Goal: Information Seeking & Learning: Learn about a topic

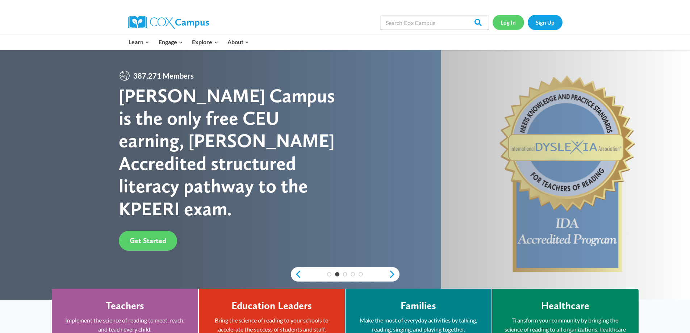
click at [509, 24] on link "Log In" at bounding box center [509, 22] width 32 height 15
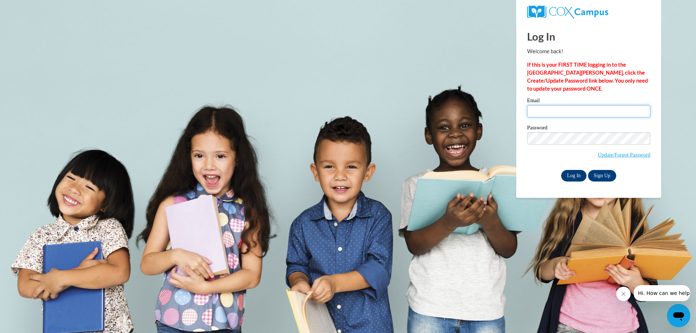
type input "[EMAIL_ADDRESS][DOMAIN_NAME]"
click at [575, 173] on input "Log In" at bounding box center [573, 176] width 25 height 12
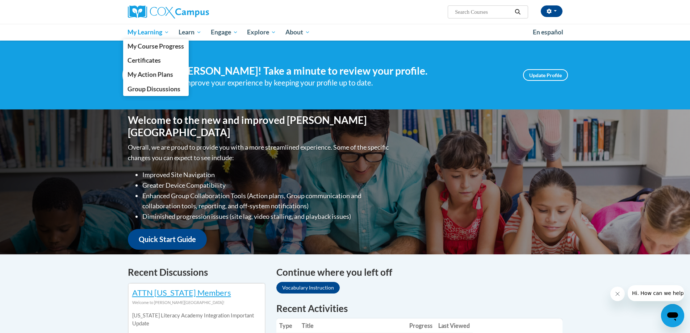
click at [151, 34] on span "My Learning" at bounding box center [149, 32] width 42 height 9
click at [153, 32] on span "My Learning" at bounding box center [149, 32] width 42 height 9
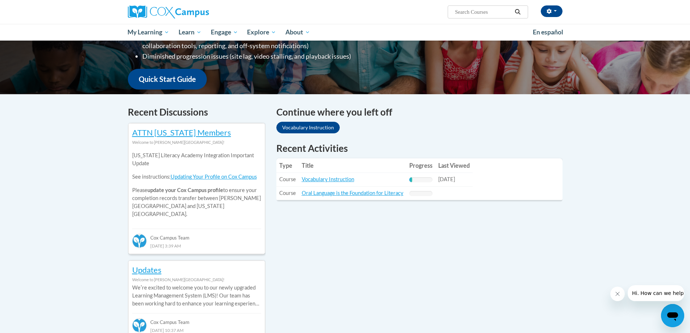
scroll to position [164, 0]
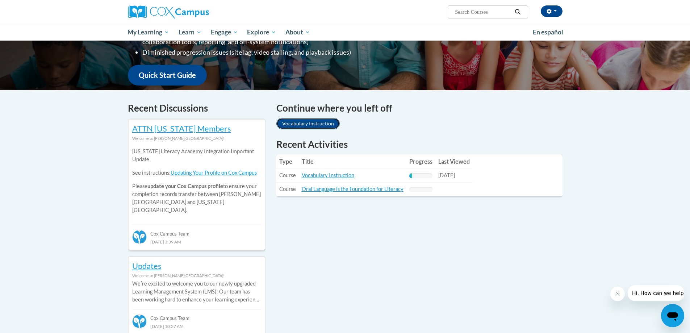
click at [303, 124] on link "Vocabulary Instruction" at bounding box center [307, 124] width 63 height 12
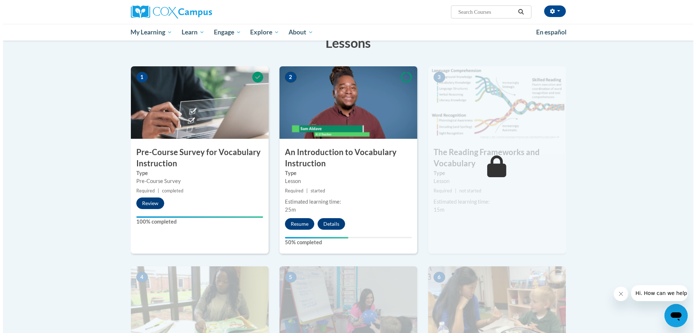
scroll to position [124, 0]
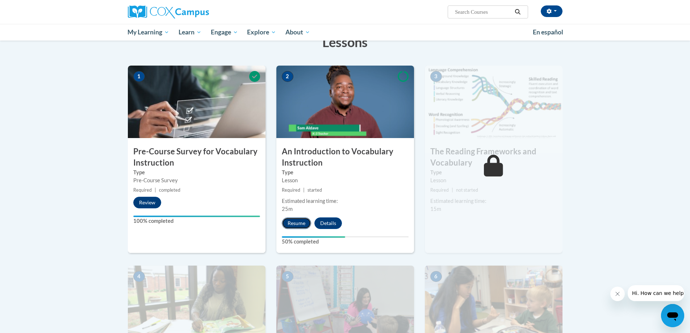
click at [297, 225] on button "Resume" at bounding box center [296, 223] width 29 height 12
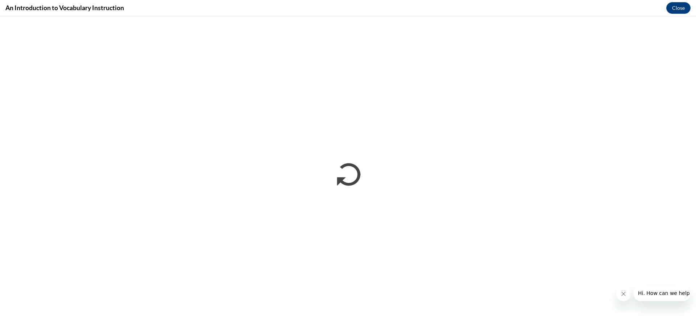
scroll to position [0, 0]
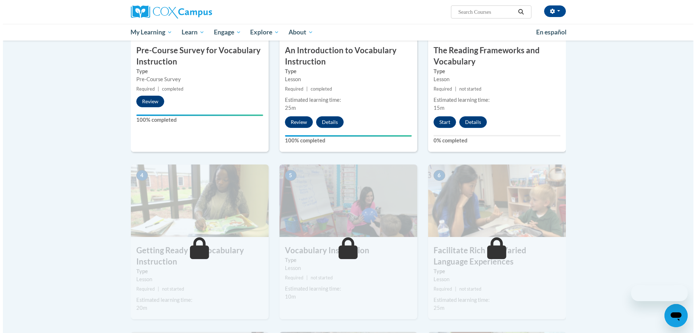
scroll to position [225, 0]
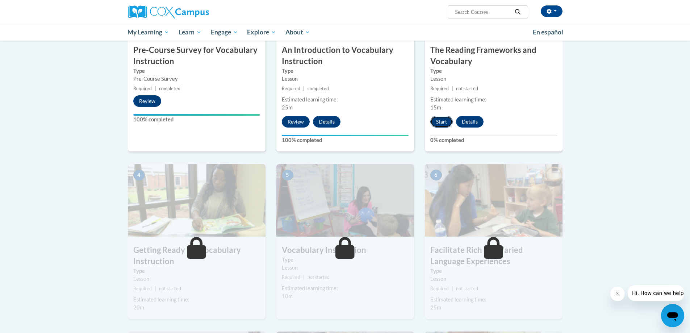
click at [437, 123] on button "Start" at bounding box center [441, 122] width 22 height 12
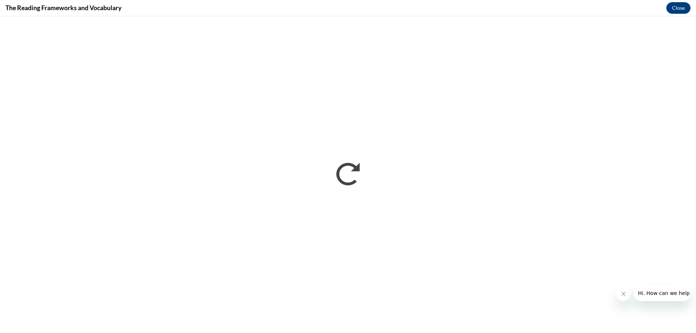
scroll to position [0, 0]
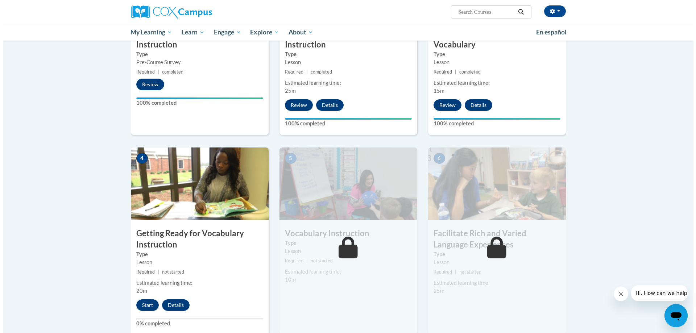
scroll to position [300, 0]
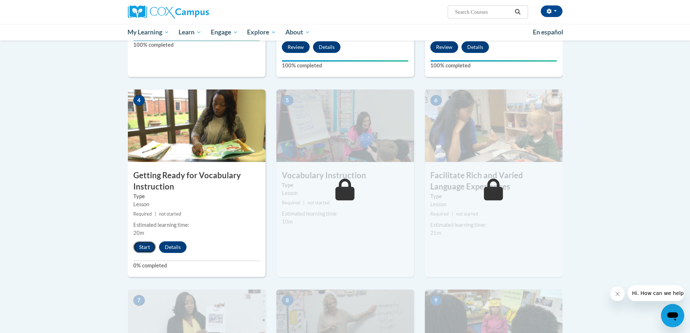
click at [143, 245] on button "Start" at bounding box center [144, 247] width 22 height 12
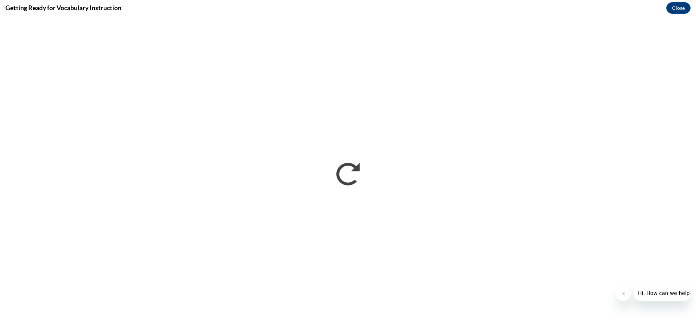
scroll to position [0, 0]
